Goal: Information Seeking & Learning: Learn about a topic

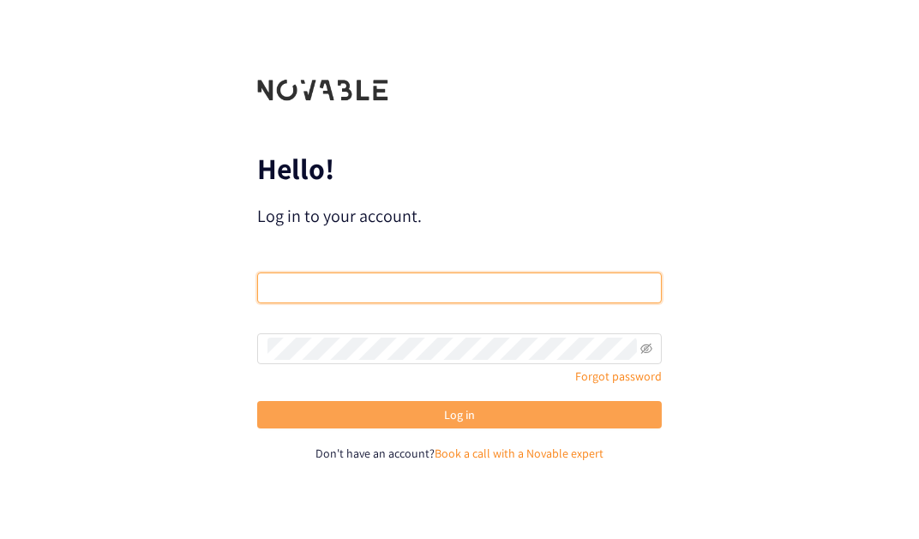
type input "[EMAIL_ADDRESS][DOMAIN_NAME]"
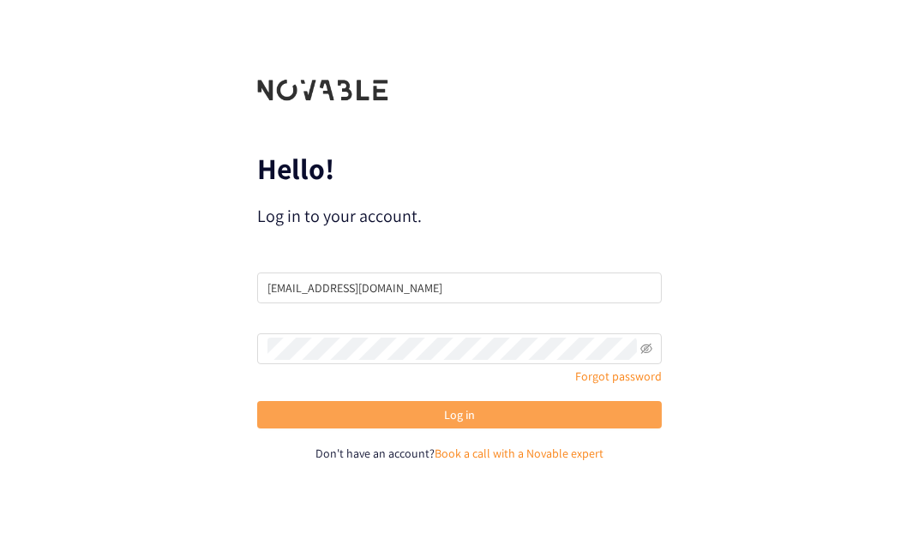
click at [432, 411] on button "Log in" at bounding box center [459, 414] width 405 height 27
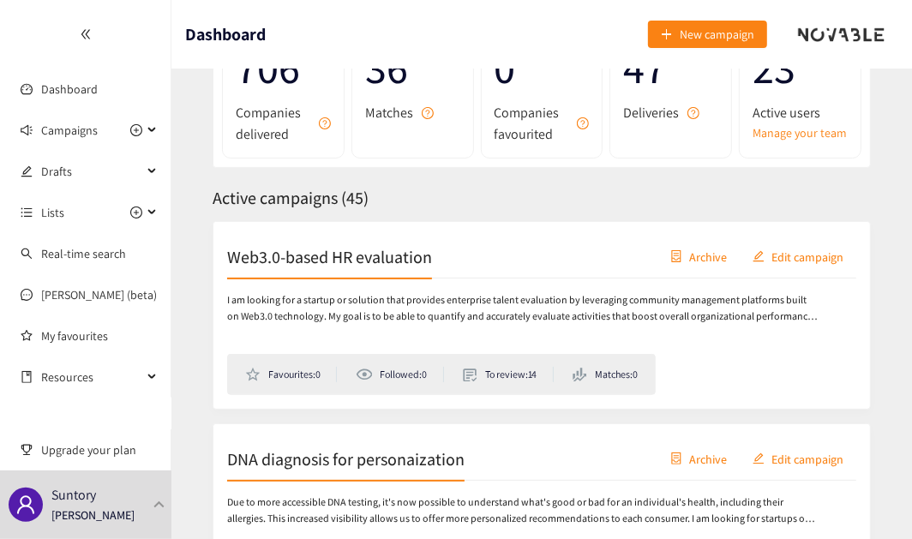
scroll to position [233, 0]
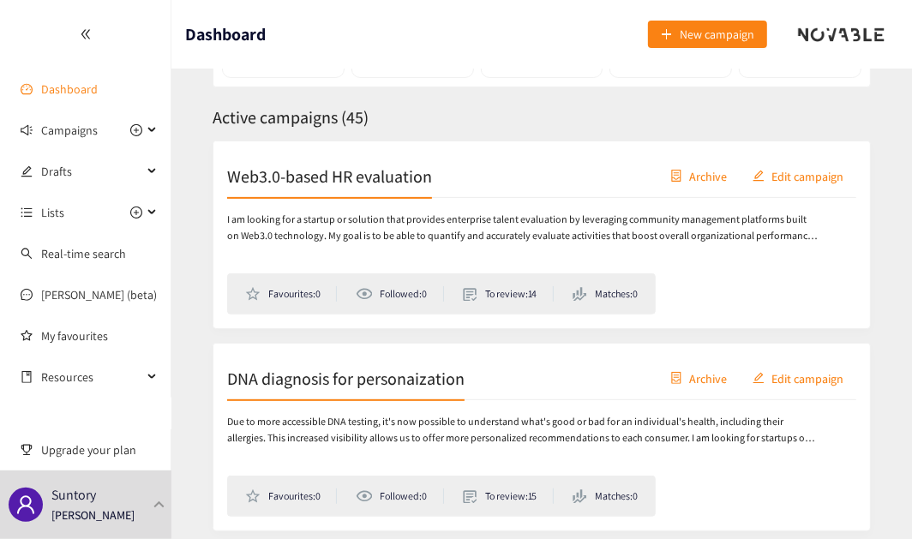
click at [98, 83] on link "Dashboard" at bounding box center [69, 88] width 57 height 15
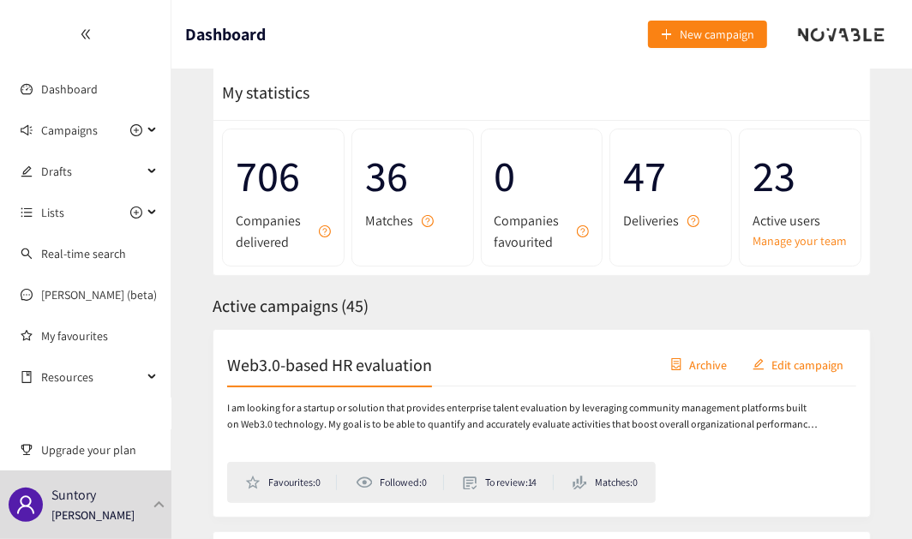
scroll to position [77, 0]
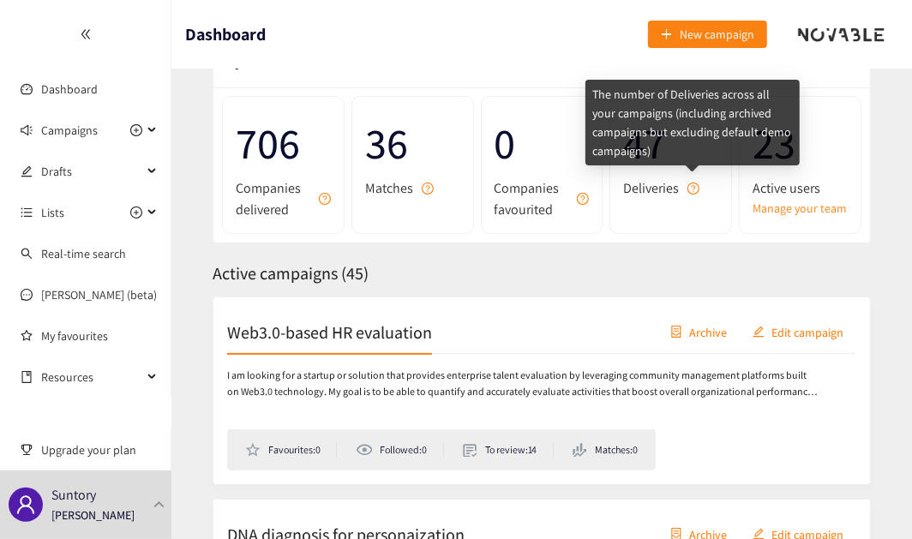
click at [695, 185] on icon "question-circle" at bounding box center [694, 188] width 4 height 7
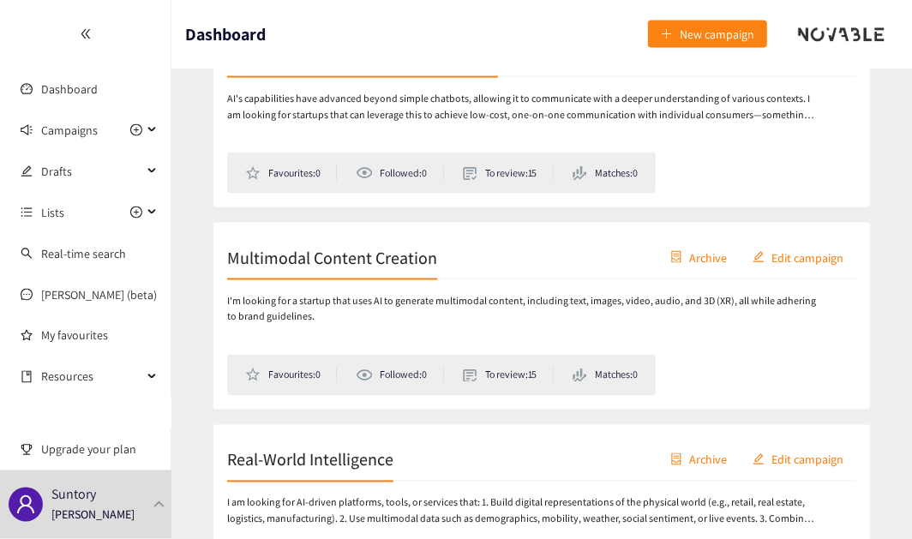
scroll to position [1251, 0]
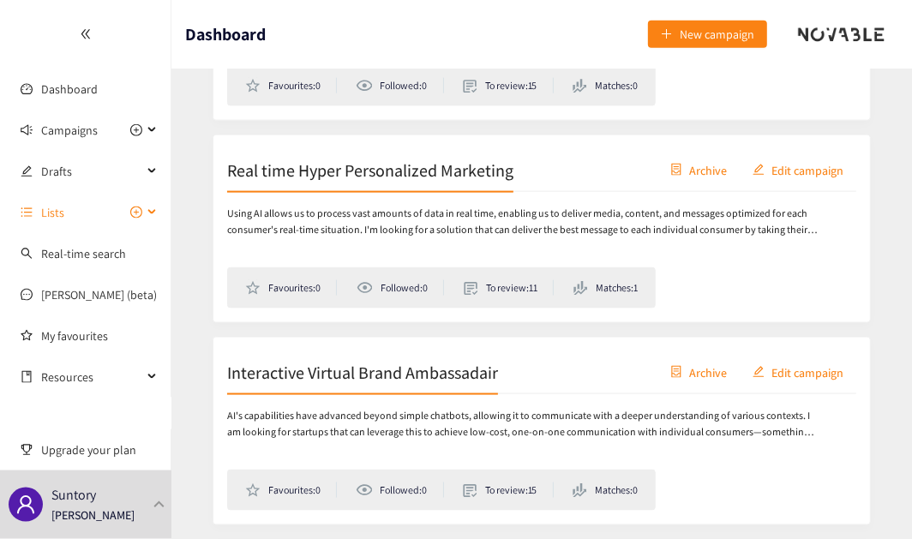
click at [155, 217] on div "Lists" at bounding box center [85, 212] width 171 height 34
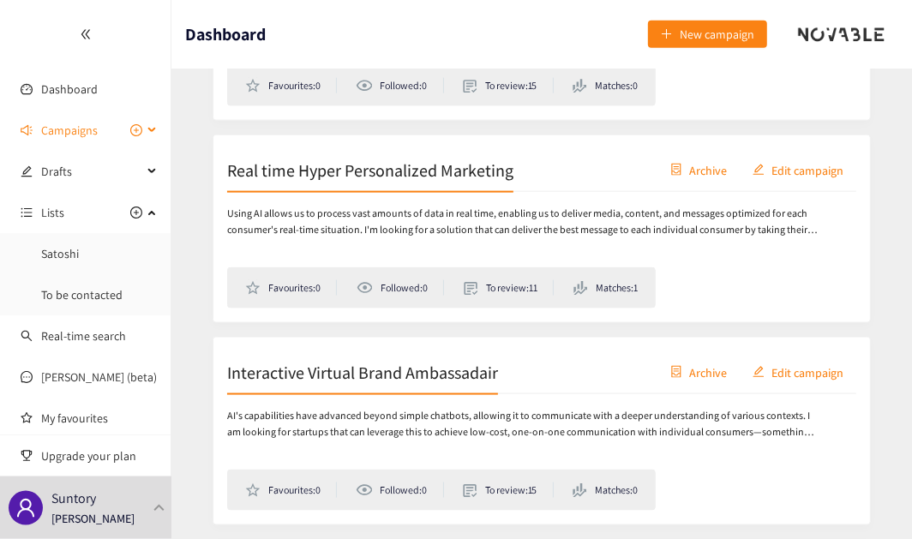
click at [147, 138] on div "Campaigns" at bounding box center [85, 130] width 171 height 34
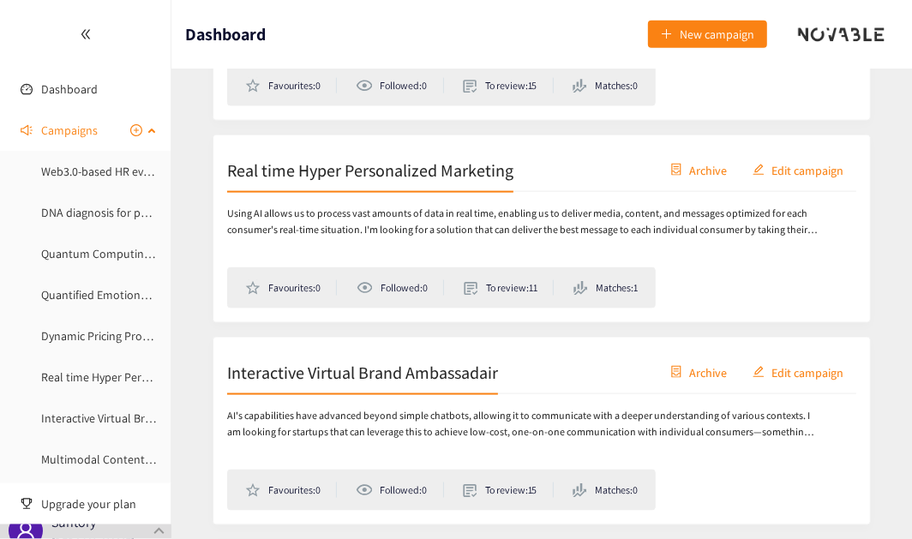
click at [147, 138] on div "Campaigns" at bounding box center [85, 130] width 171 height 34
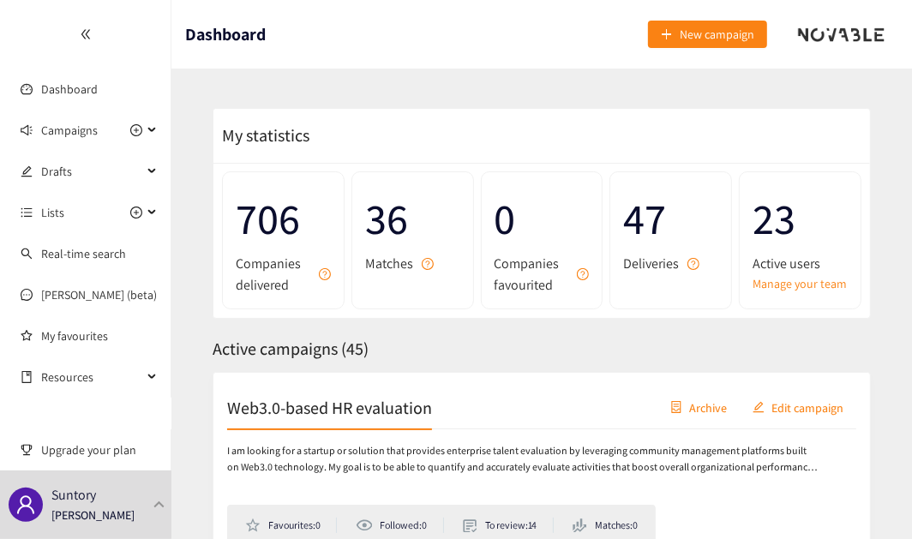
scroll to position [0, 0]
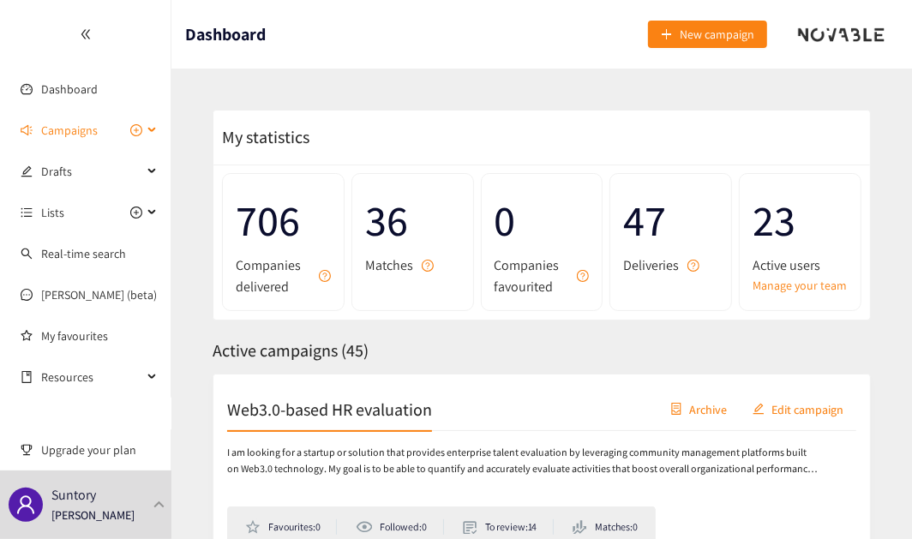
click at [153, 127] on div "Campaigns" at bounding box center [85, 130] width 171 height 34
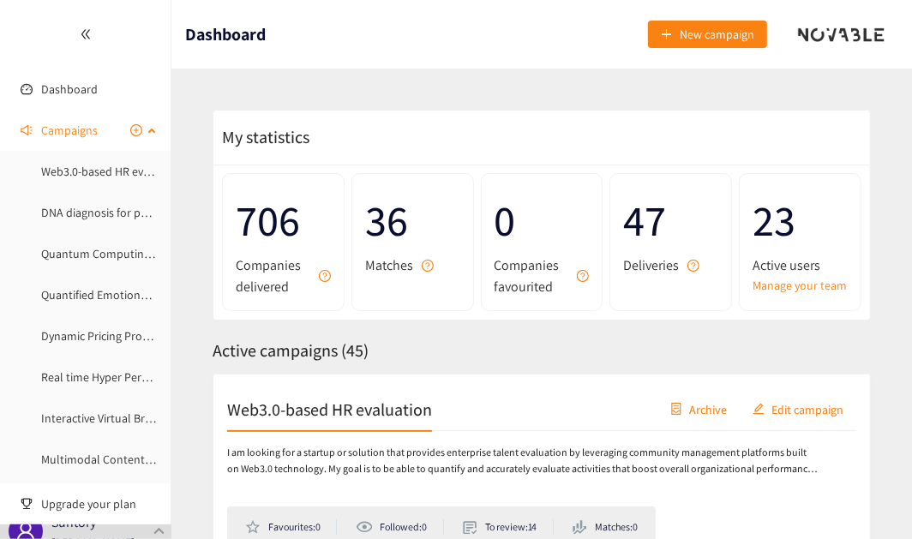
click at [153, 127] on div "Campaigns" at bounding box center [85, 130] width 171 height 34
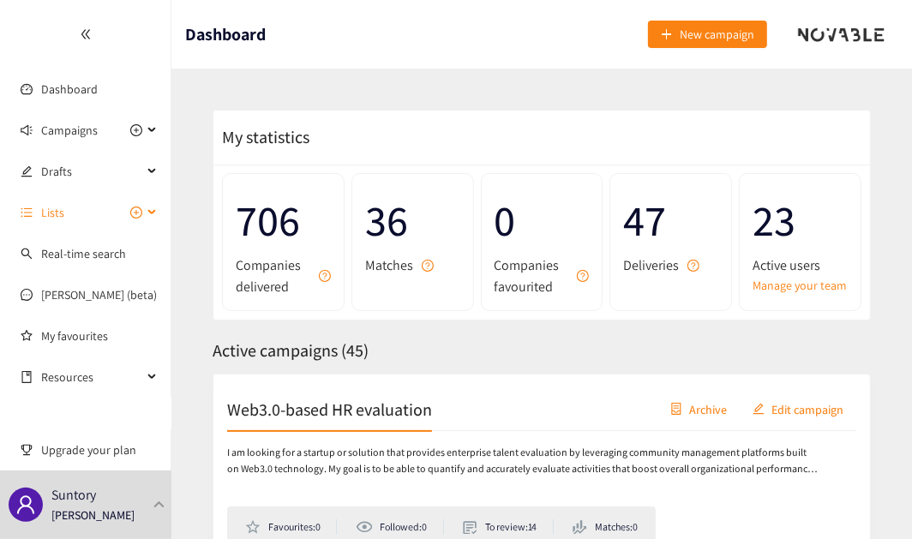
click at [158, 208] on div "Lists" at bounding box center [85, 212] width 171 height 34
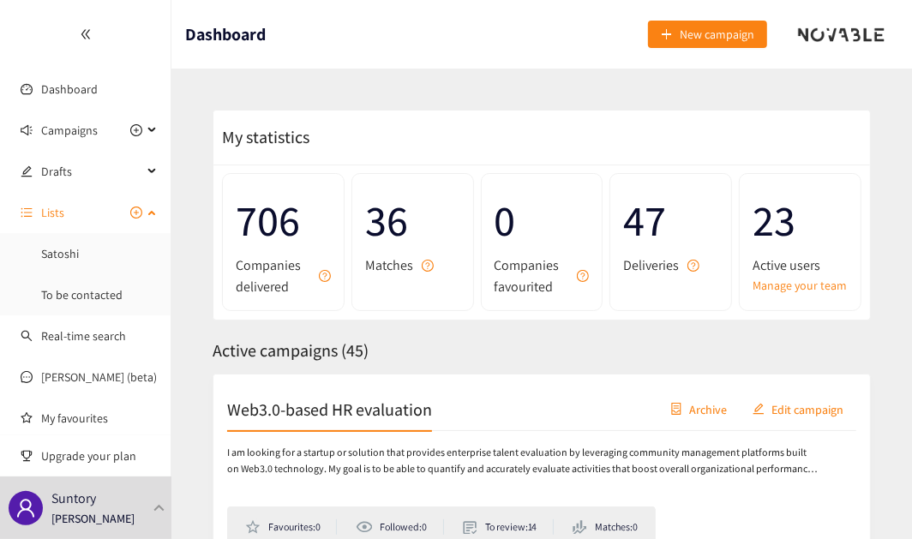
click at [158, 208] on div "Lists" at bounding box center [85, 212] width 171 height 34
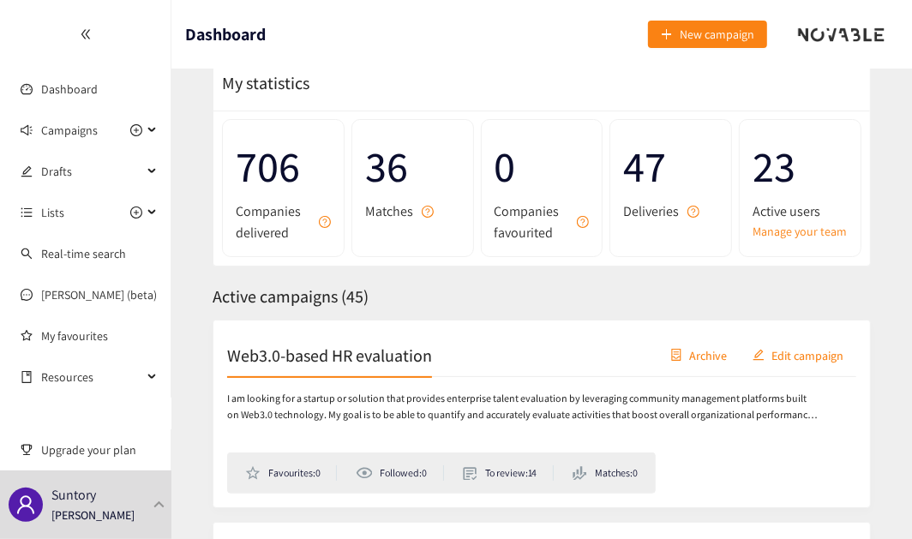
scroll to position [77, 0]
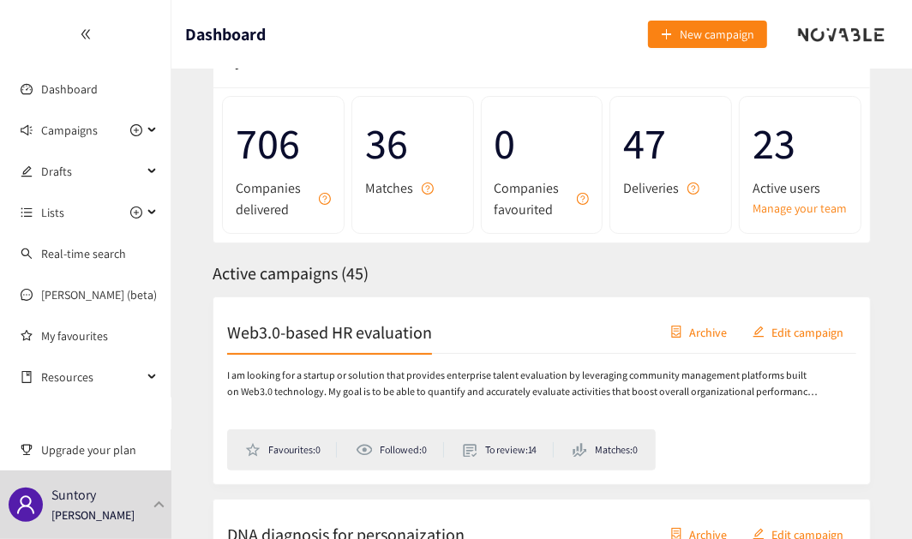
click at [304, 331] on h2 "Web3.0-based HR evaluation" at bounding box center [329, 332] width 205 height 24
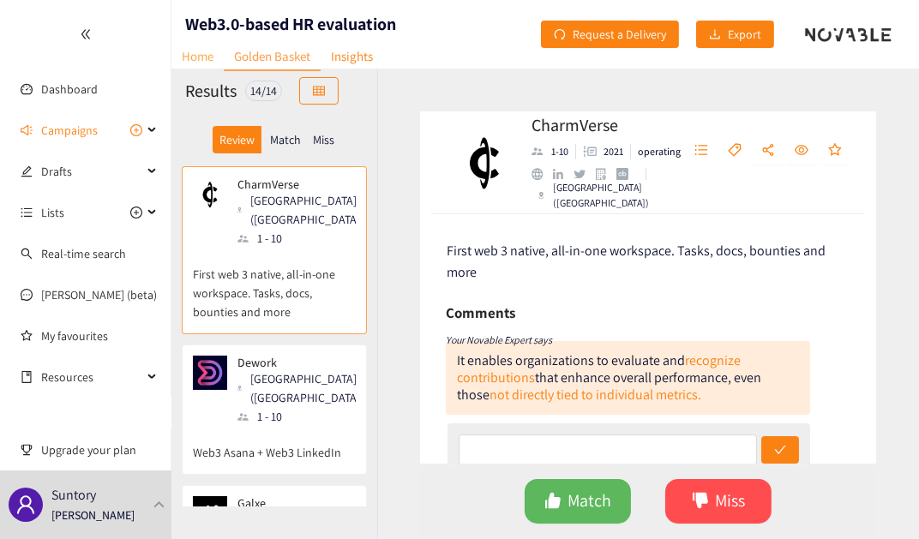
click at [201, 53] on link "Home" at bounding box center [197, 56] width 52 height 27
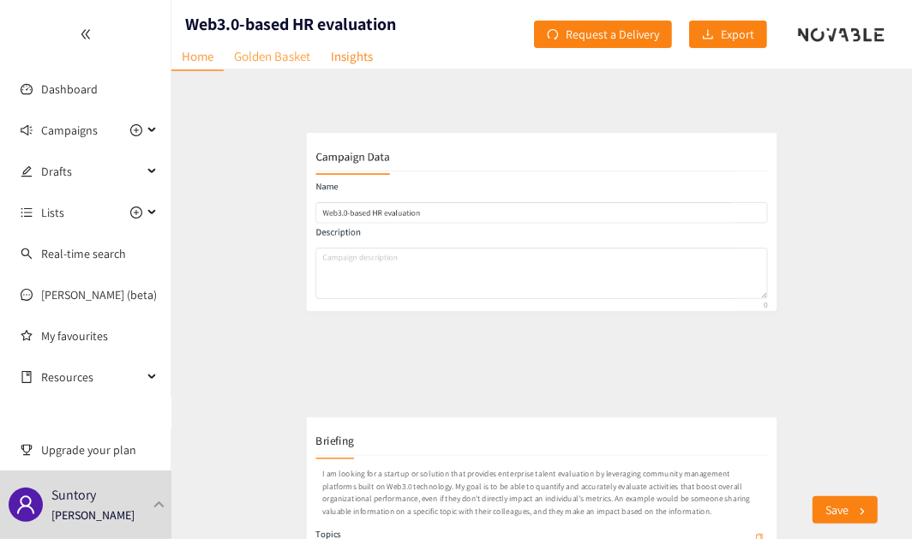
click at [268, 54] on link "Golden Basket" at bounding box center [272, 56] width 97 height 27
